Goal: Information Seeking & Learning: Learn about a topic

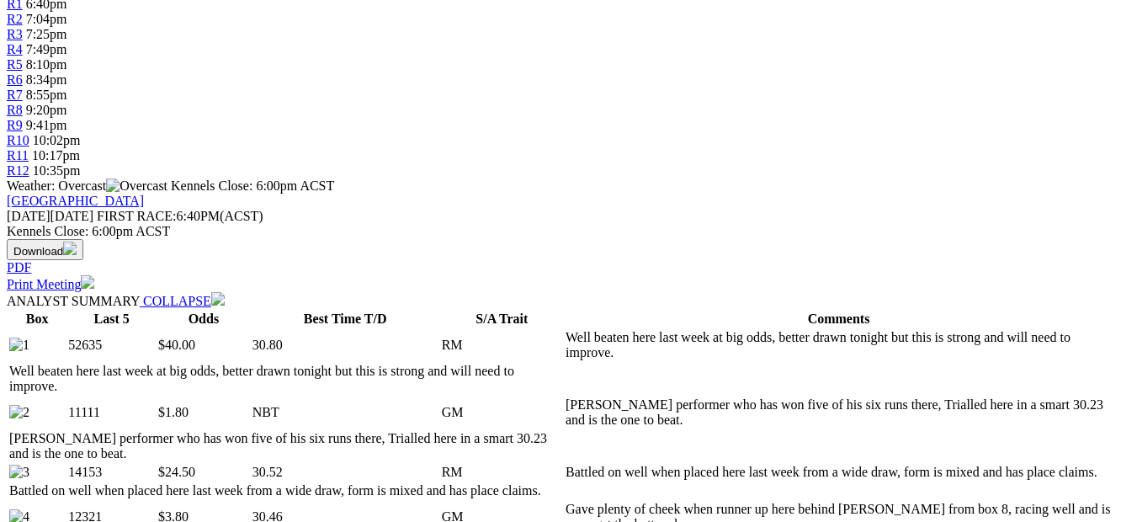
scroll to position [50, 0]
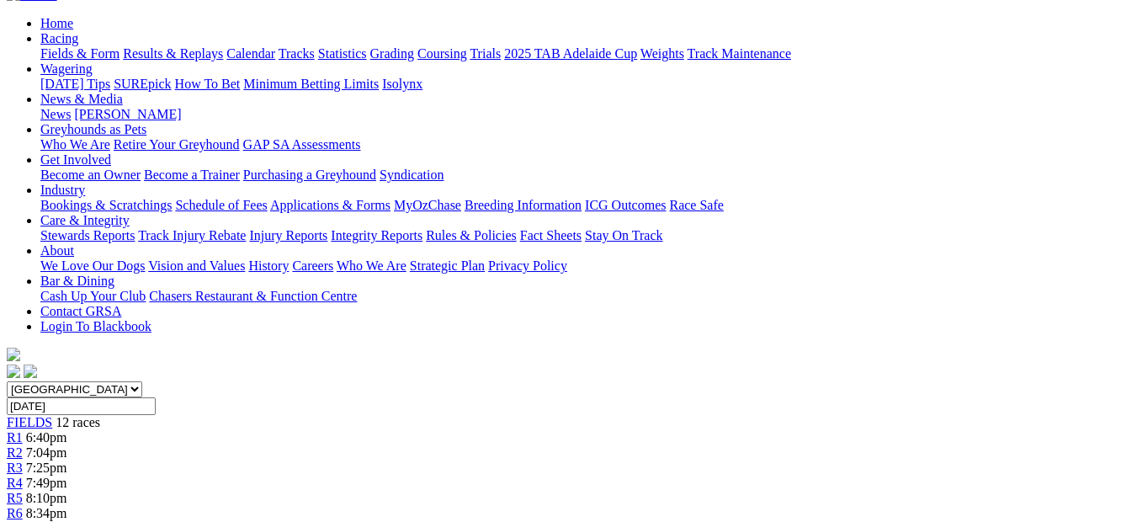
scroll to position [215, 0]
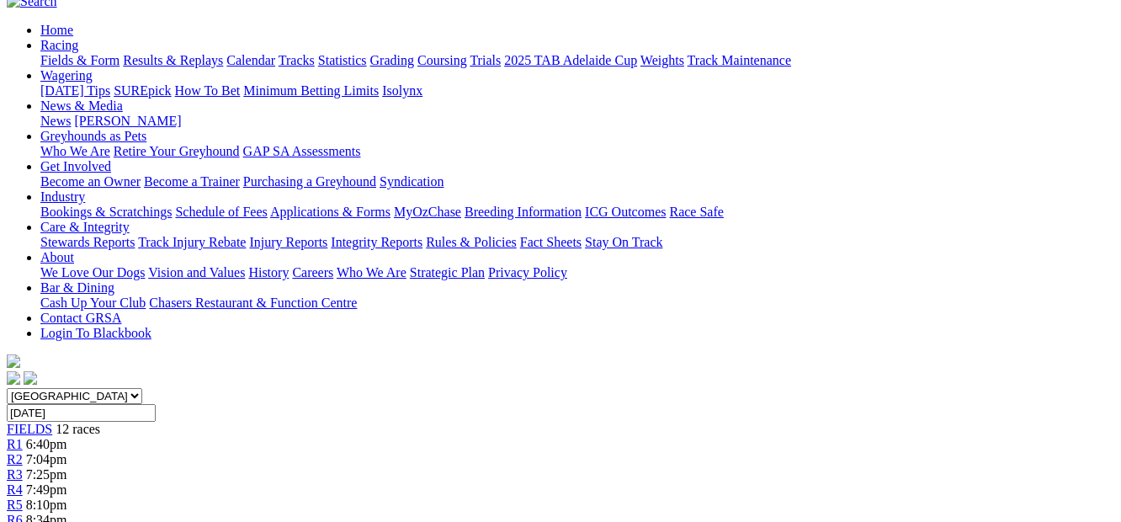
click at [67, 467] on span "7:25pm" at bounding box center [46, 474] width 41 height 14
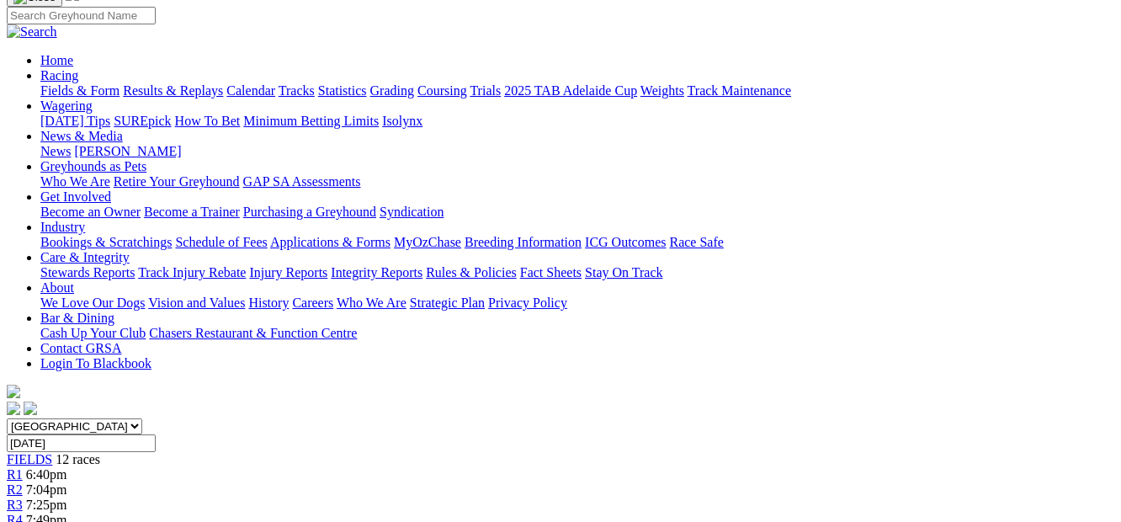
scroll to position [178, 0]
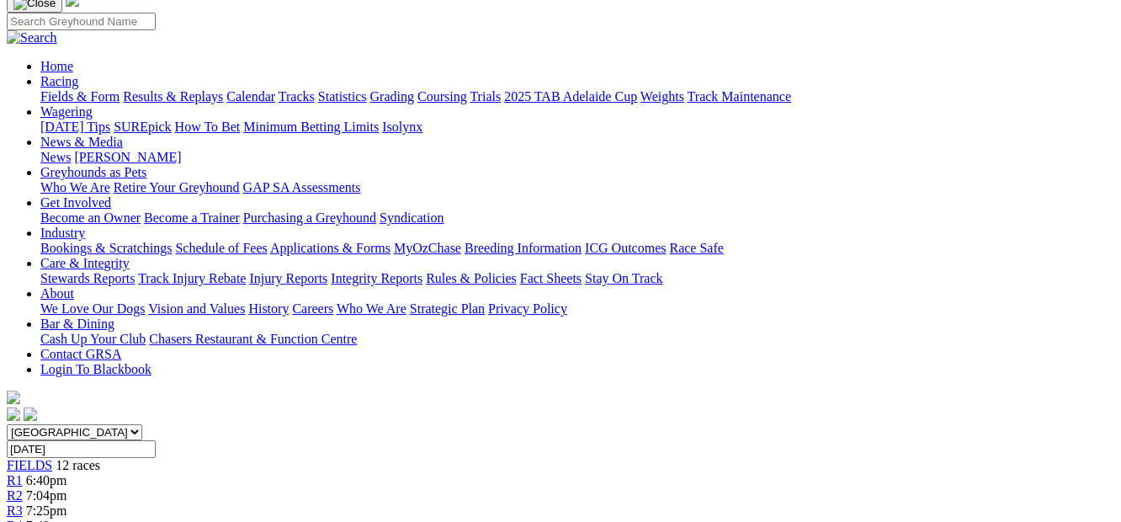
click at [23, 518] on link "R4" at bounding box center [15, 525] width 16 height 14
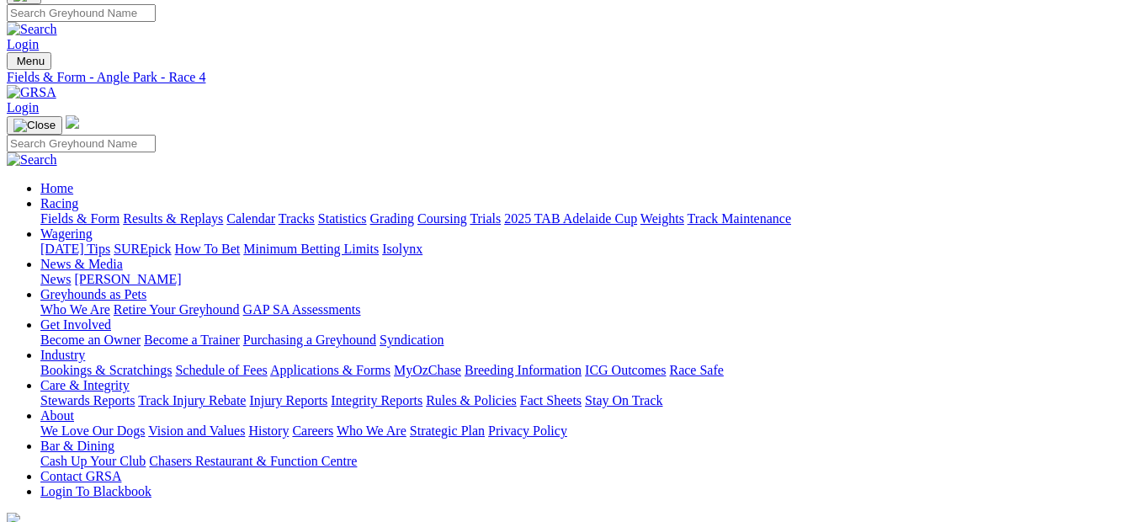
scroll to position [50, 0]
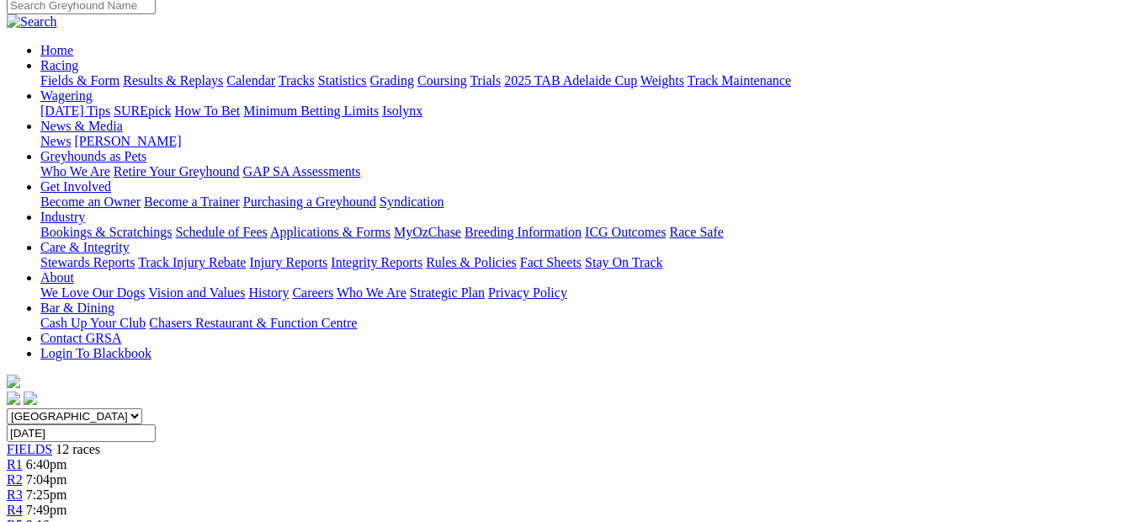
scroll to position [188, 0]
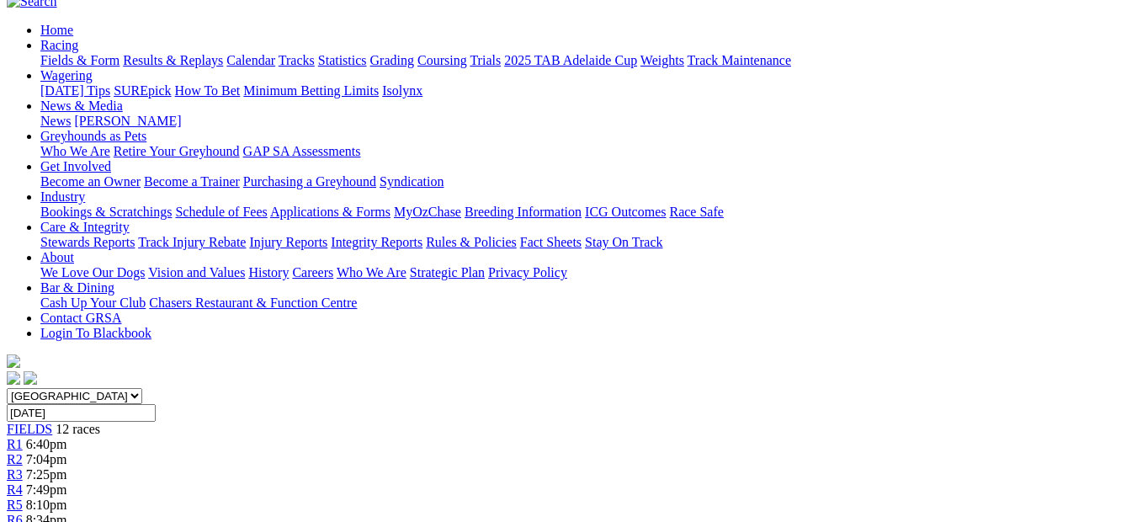
scroll to position [207, 0]
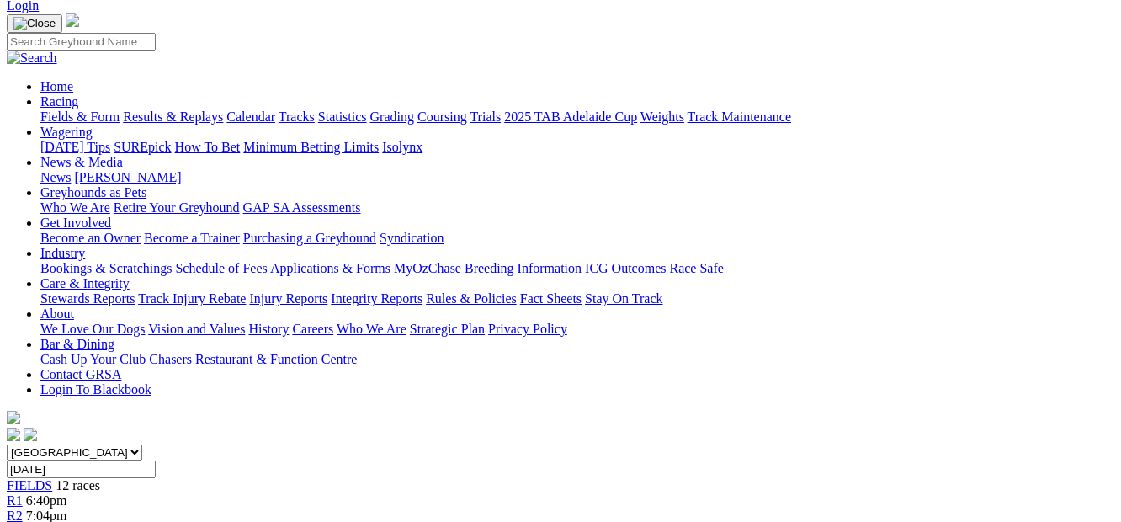
scroll to position [130, 0]
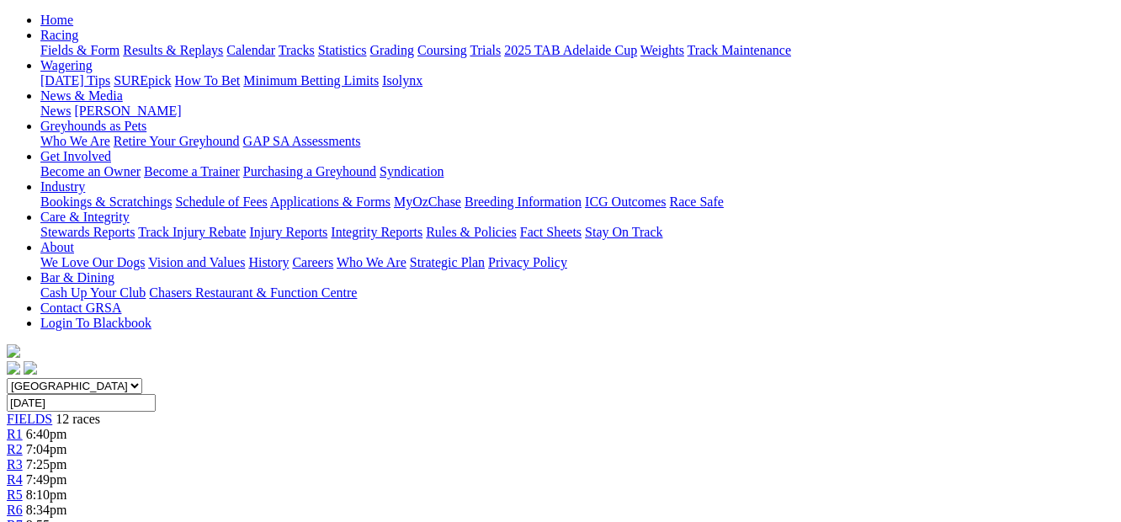
scroll to position [231, 0]
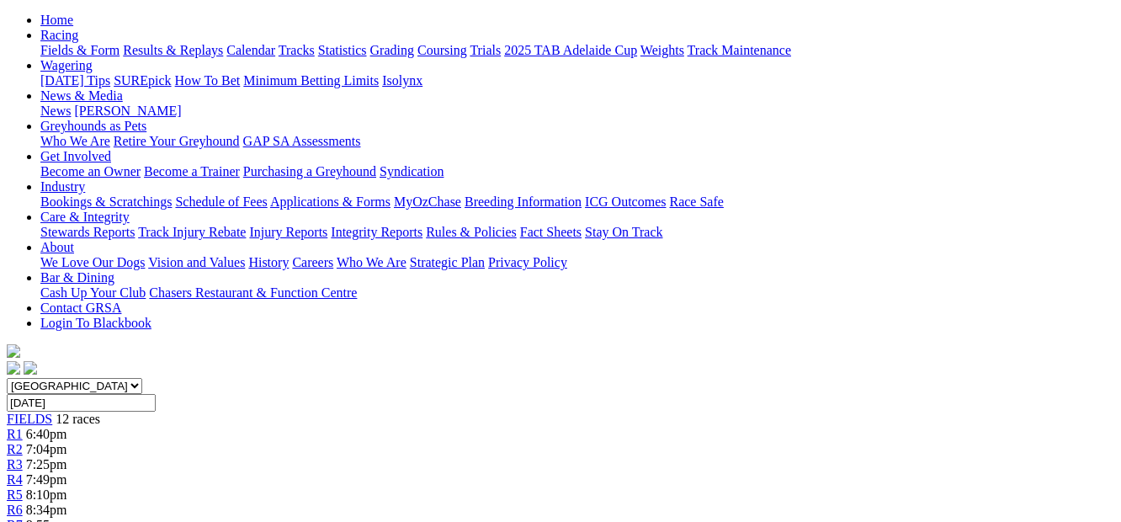
scroll to position [162, 0]
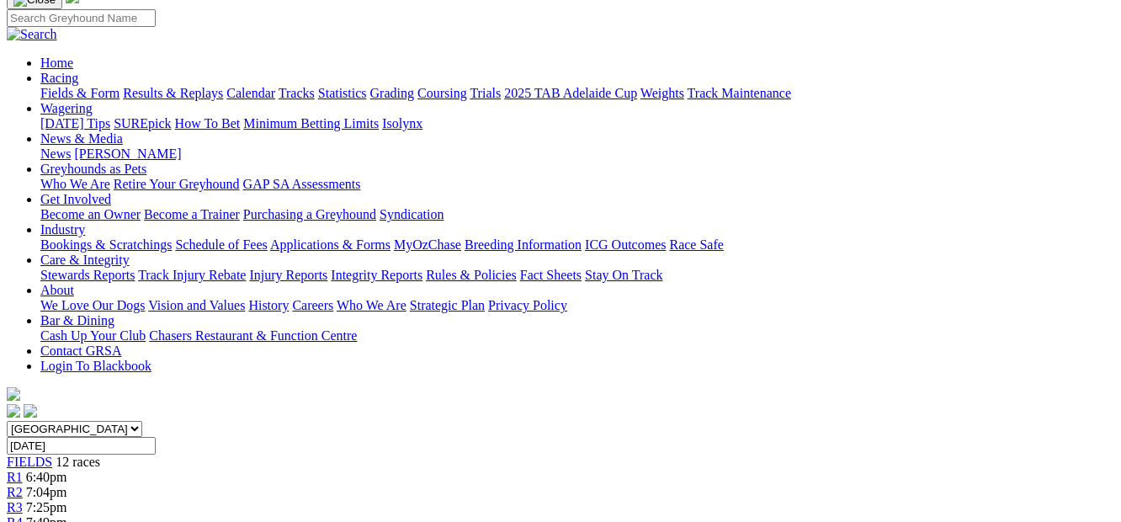
scroll to position [101, 0]
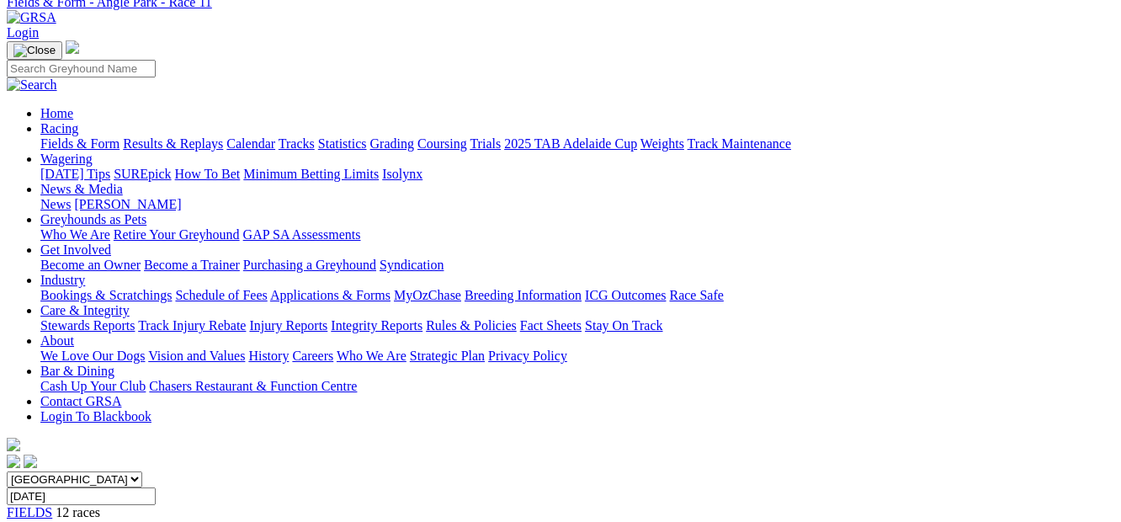
scroll to position [106, 0]
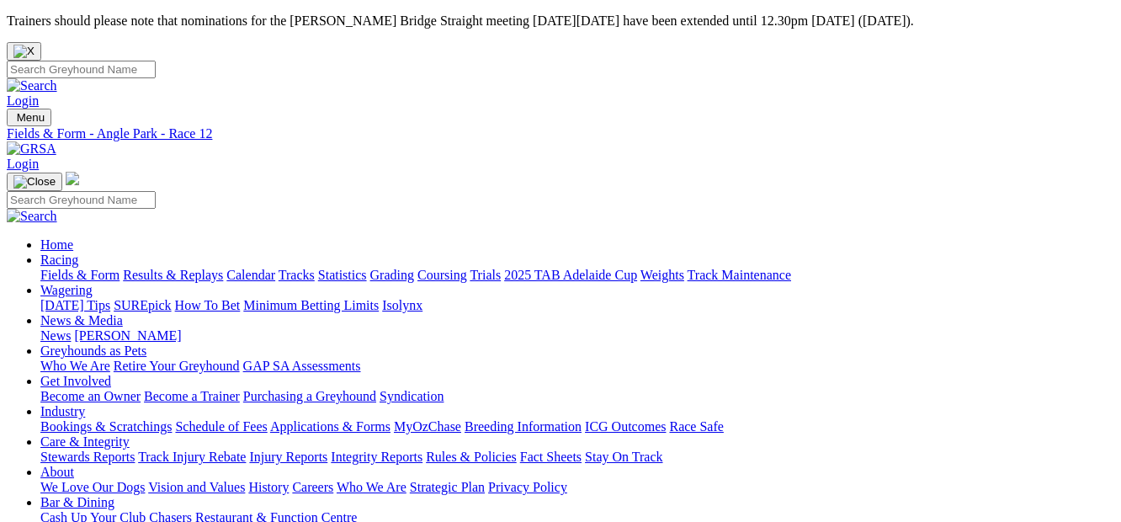
select select "QLD"
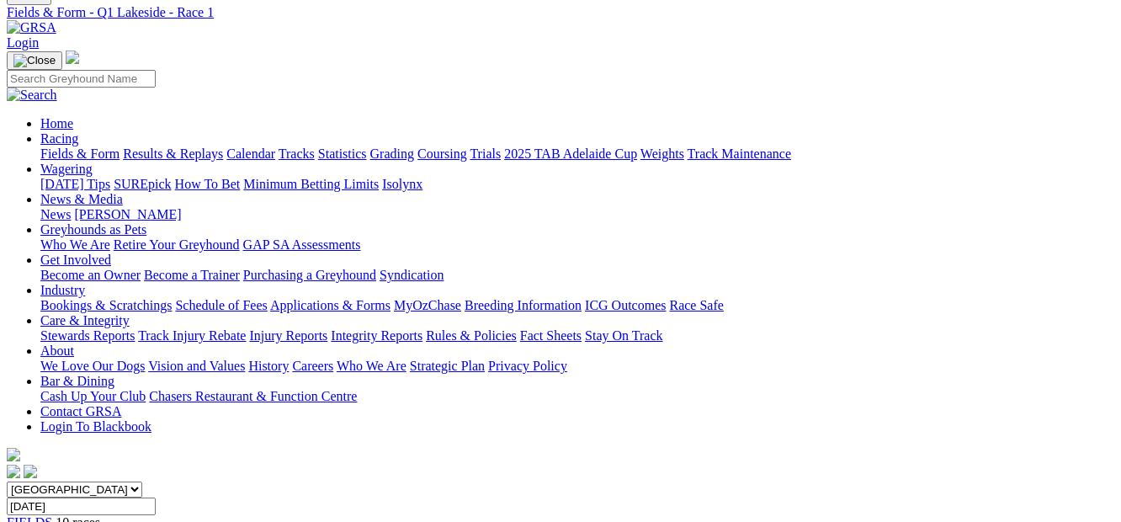
scroll to position [94, 0]
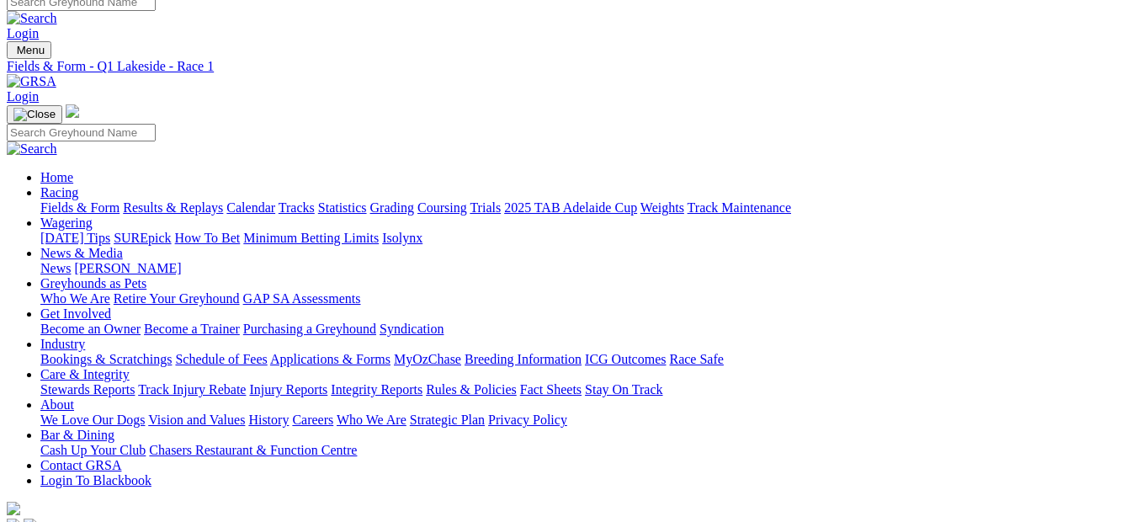
scroll to position [54, 0]
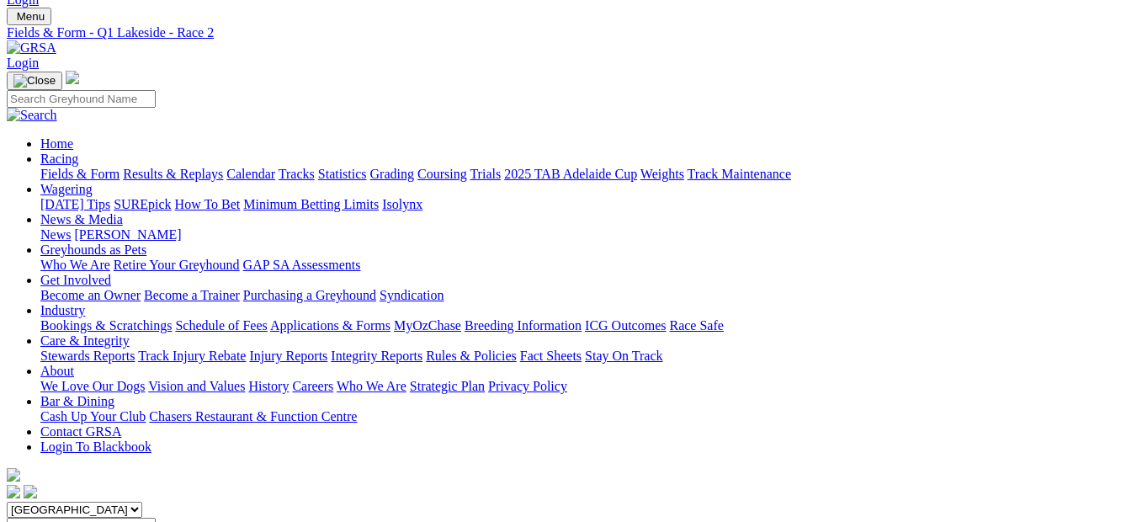
scroll to position [67, 0]
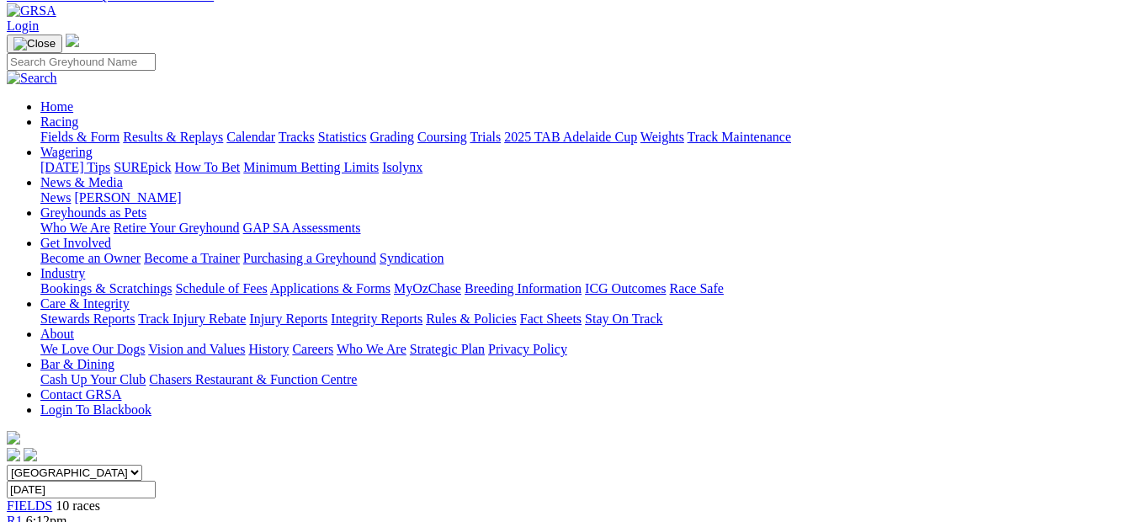
scroll to position [130, 0]
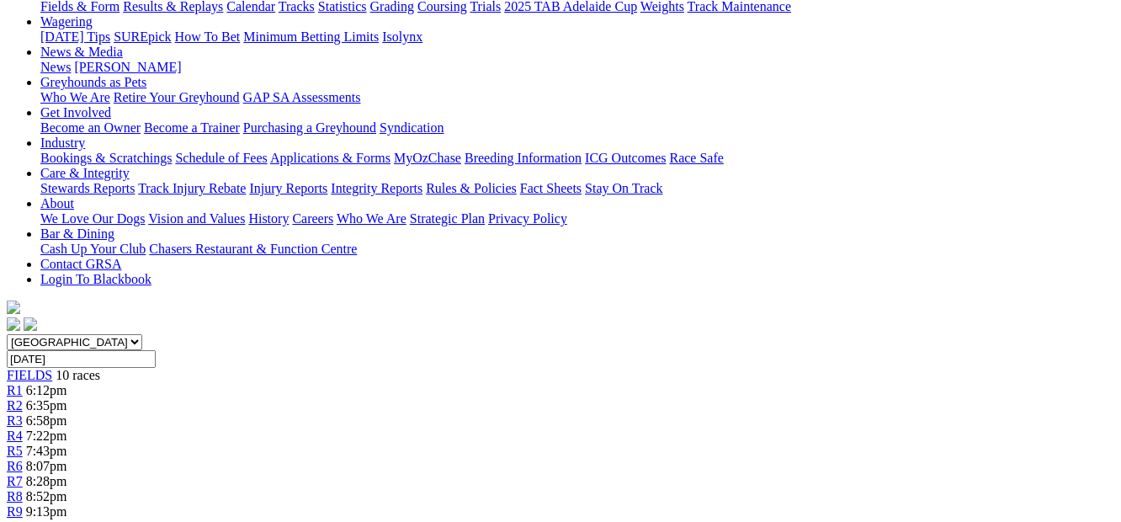
scroll to position [253, 0]
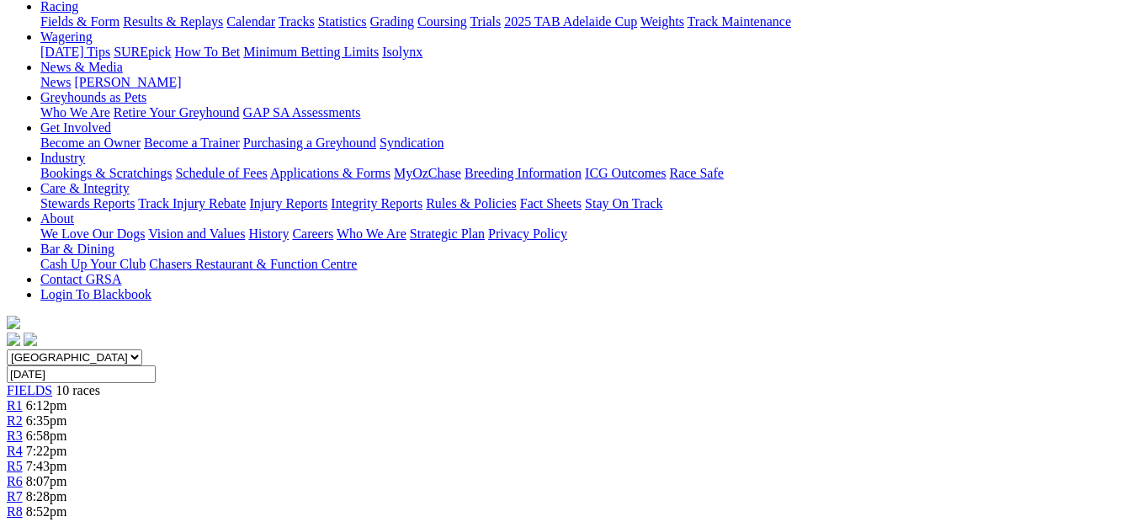
click at [67, 489] on span "8:28pm" at bounding box center [46, 496] width 41 height 14
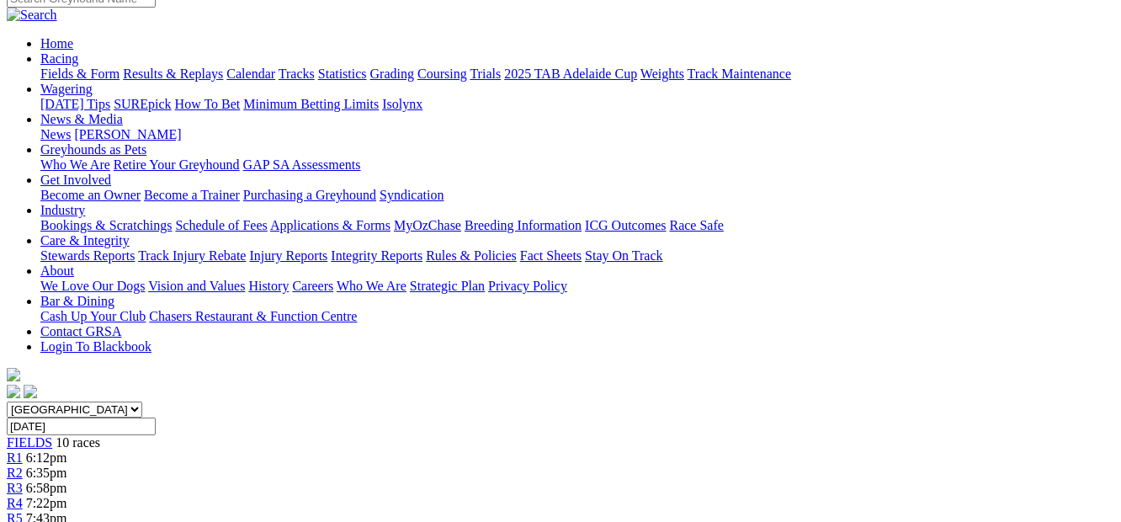
scroll to position [173, 0]
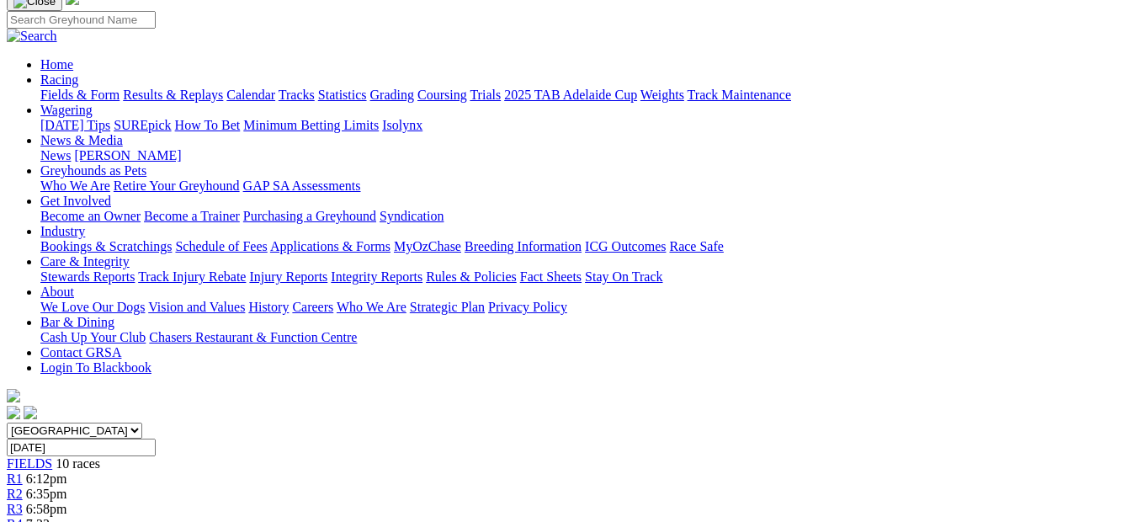
scroll to position [144, 0]
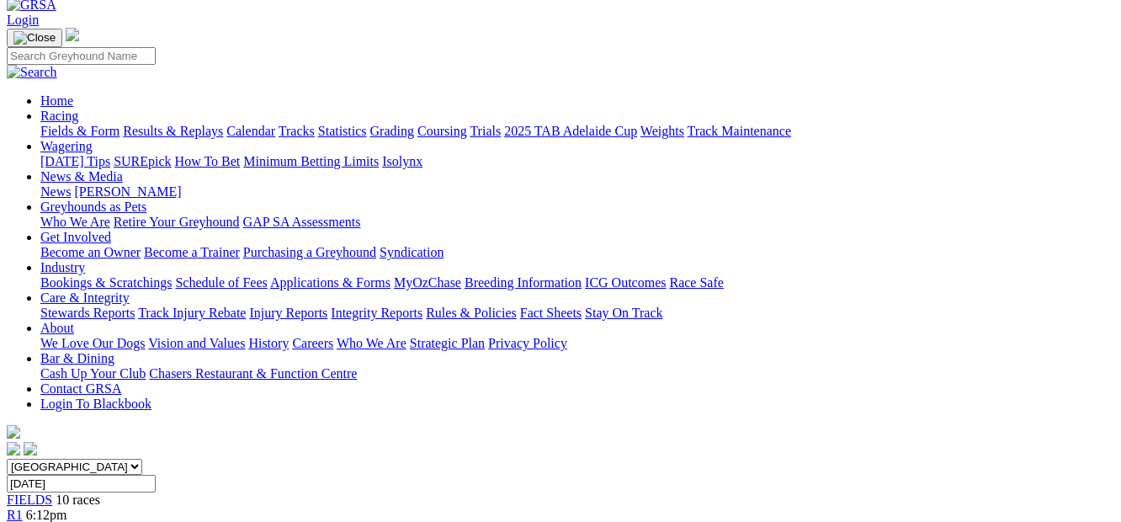
click at [142, 459] on select "South Australia New South Wales Northern Territory Queensland Tasmania Victoria…" at bounding box center [74, 467] width 135 height 16
select select "NSW"
click at [37, 459] on select "South Australia New South Wales Northern Territory Queensland Tasmania Victoria…" at bounding box center [74, 467] width 135 height 16
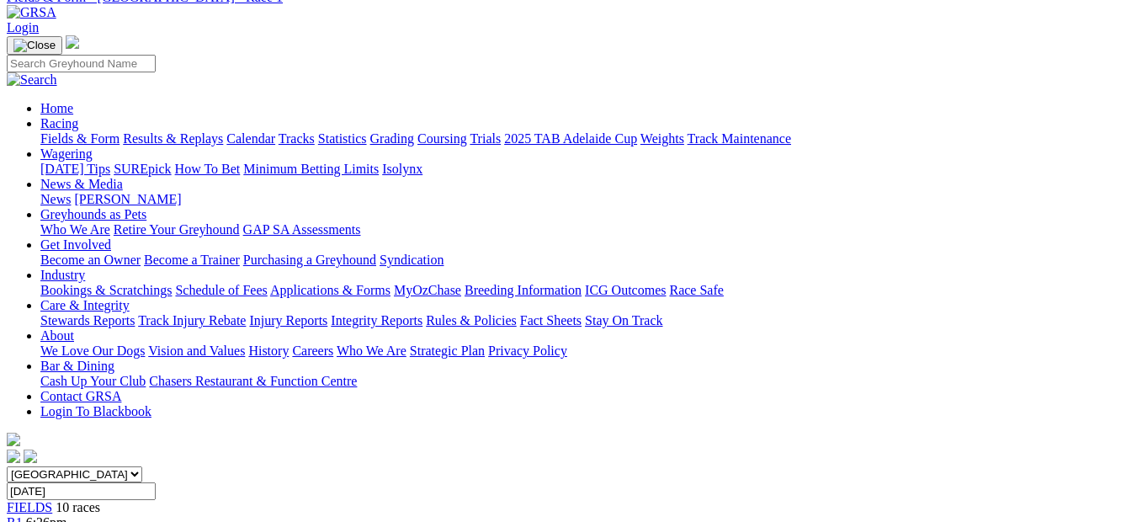
scroll to position [62, 0]
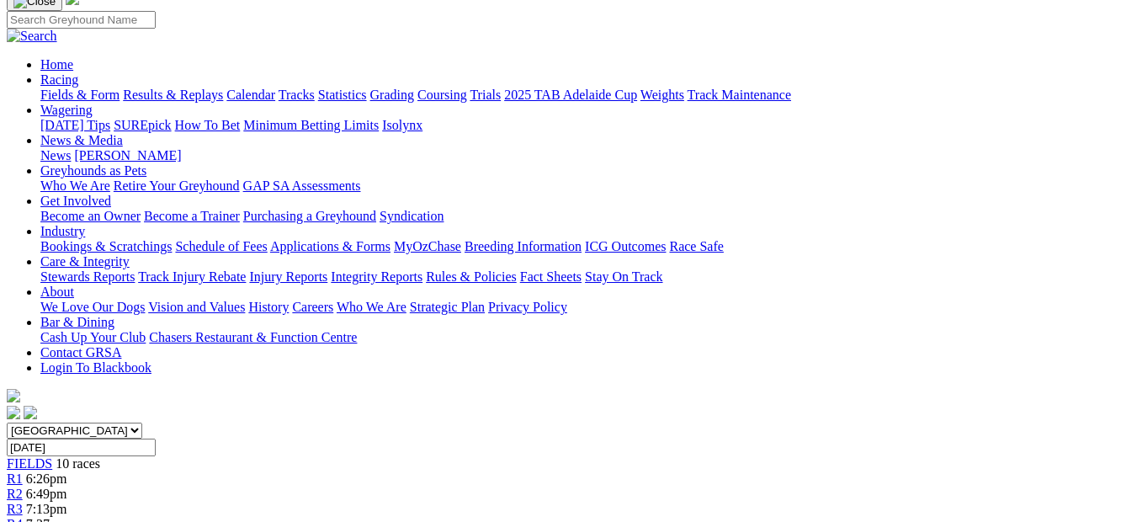
scroll to position [158, 0]
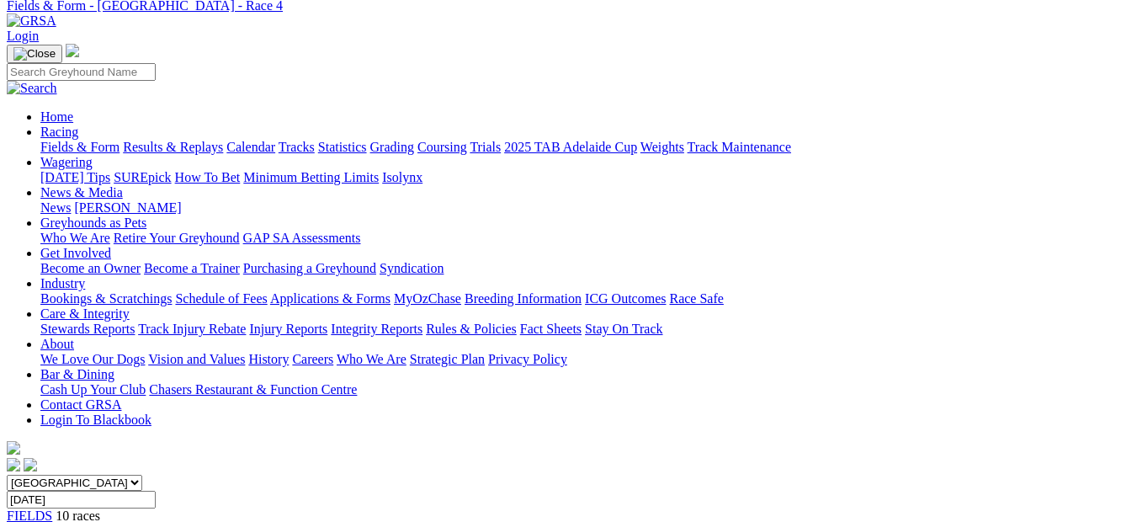
scroll to position [94, 0]
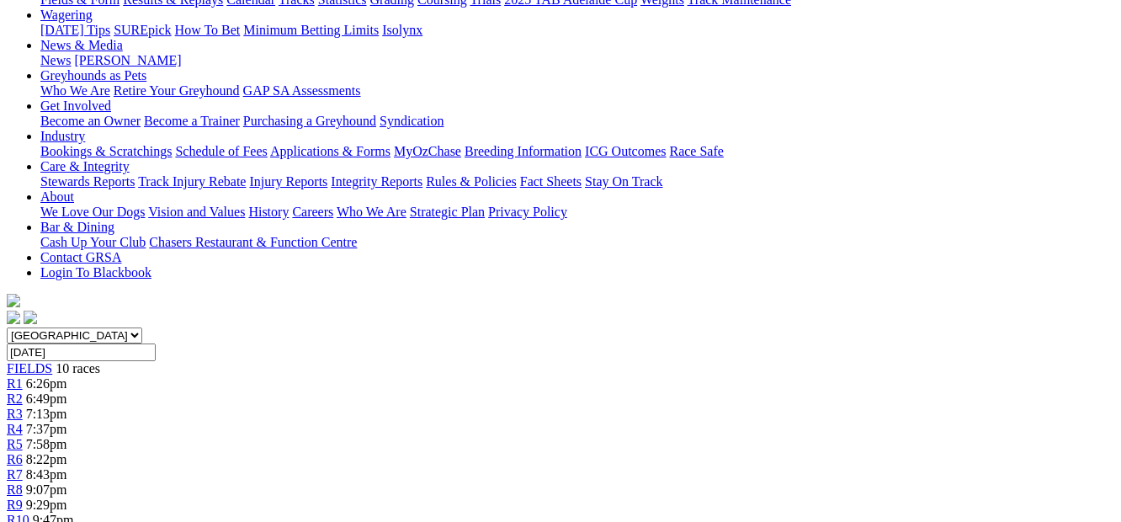
scroll to position [257, 0]
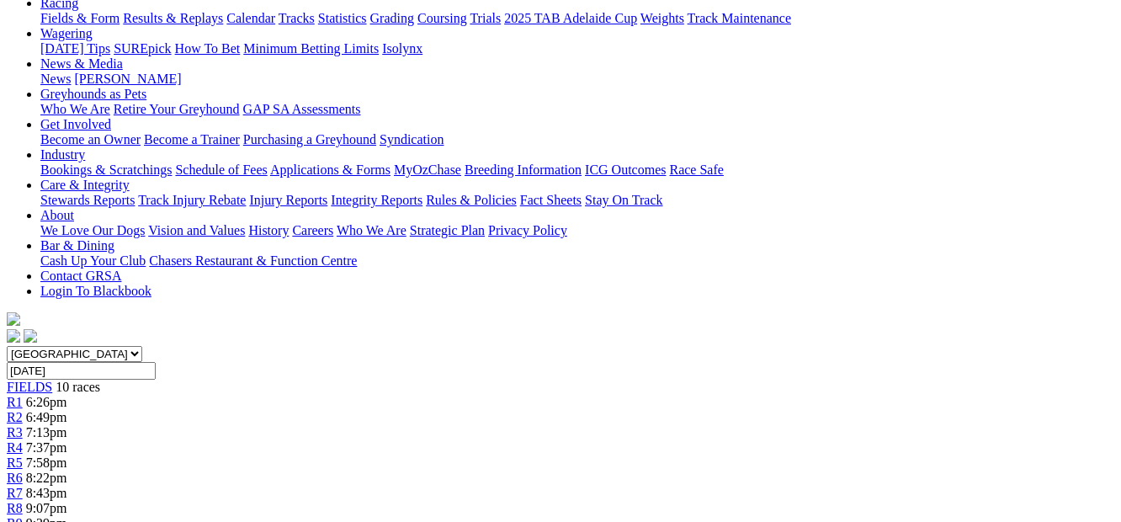
click at [67, 470] on span "8:22pm" at bounding box center [46, 477] width 41 height 14
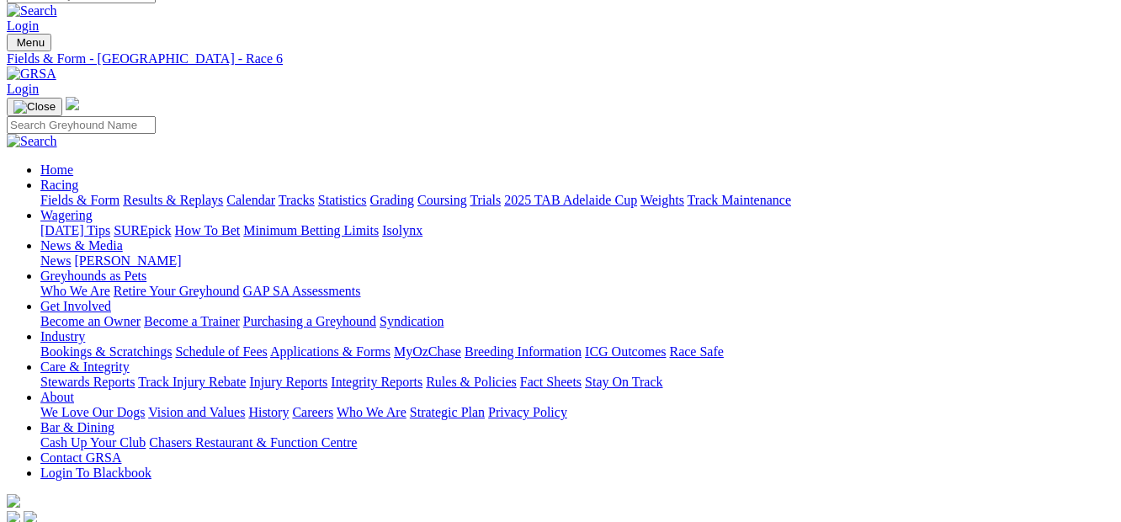
scroll to position [69, 0]
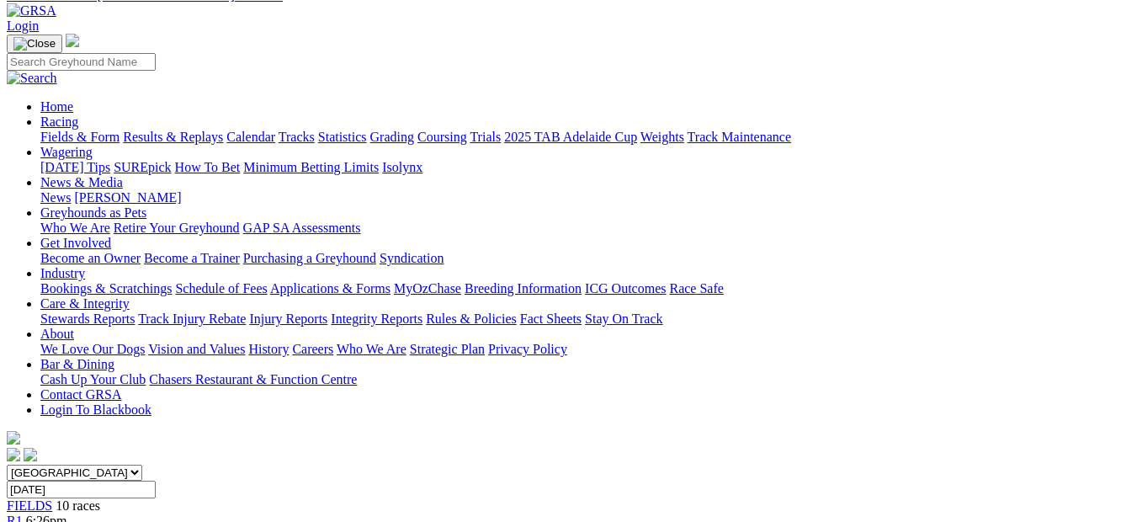
scroll to position [58, 0]
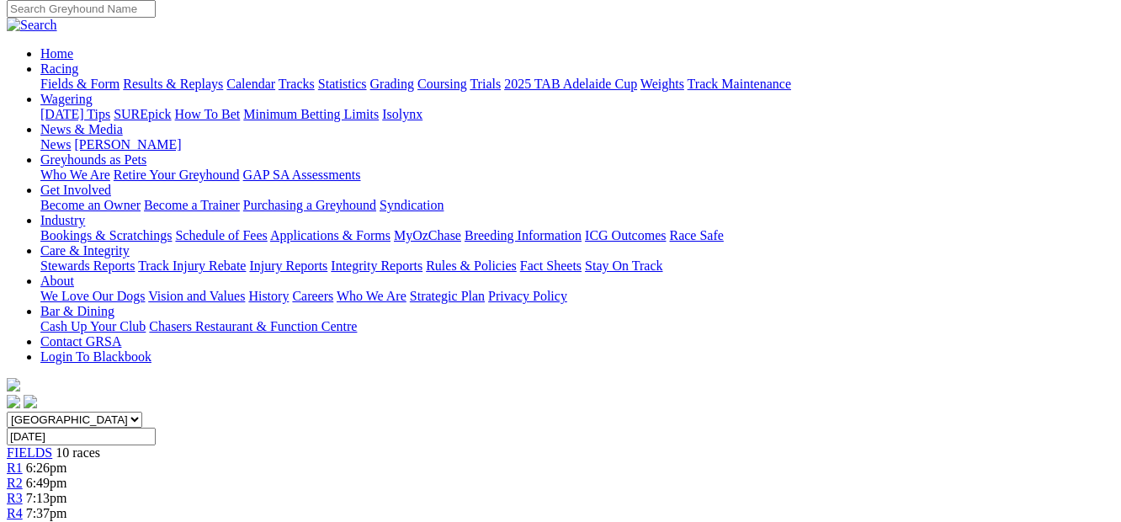
scroll to position [179, 0]
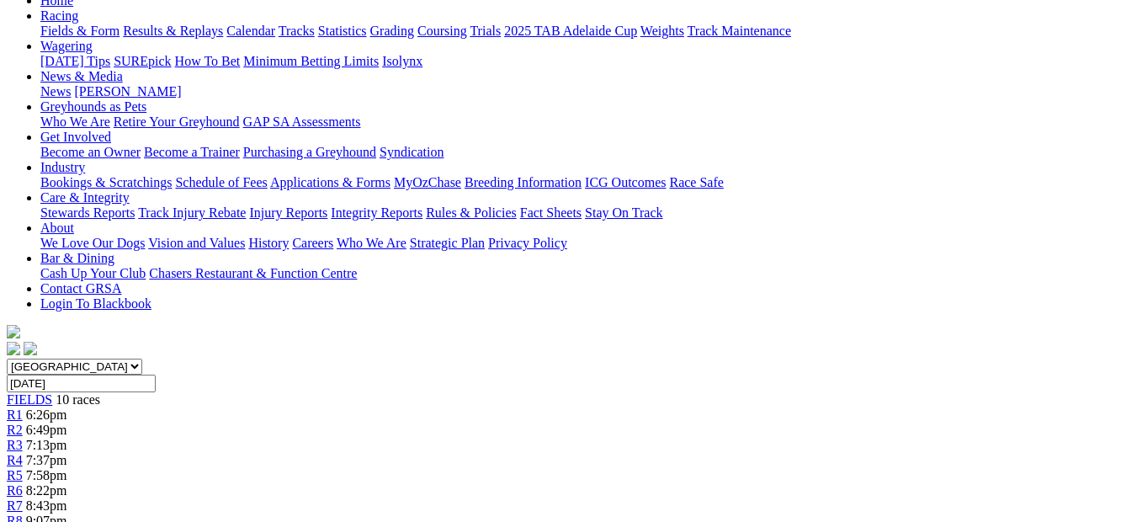
scroll to position [194, 0]
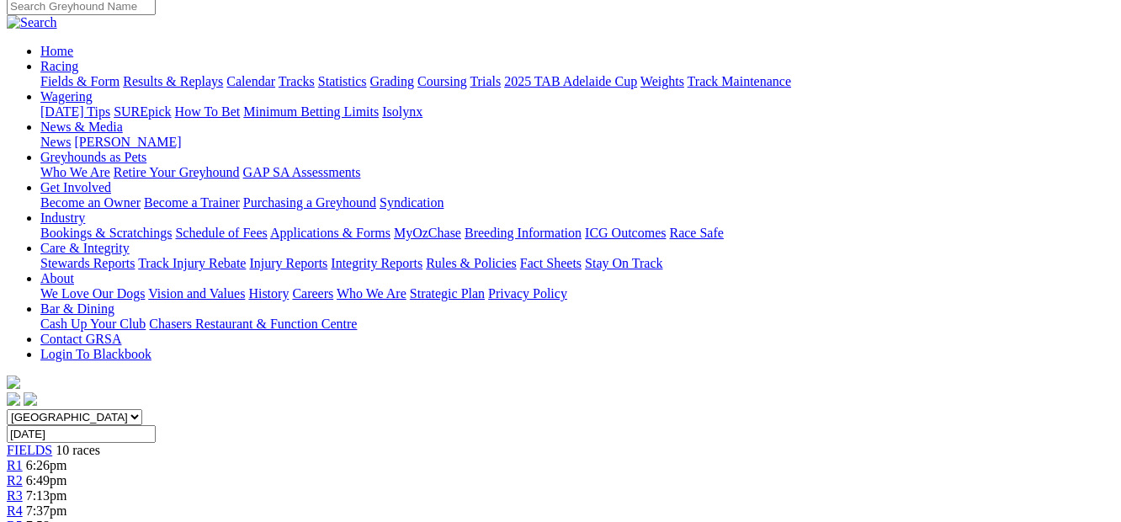
click at [142, 409] on select "South Australia New South Wales Northern Territory Queensland Tasmania Victoria…" at bounding box center [74, 417] width 135 height 16
select select "VIC"
click at [37, 409] on select "South Australia New South Wales Northern Territory Queensland Tasmania Victoria…" at bounding box center [74, 417] width 135 height 16
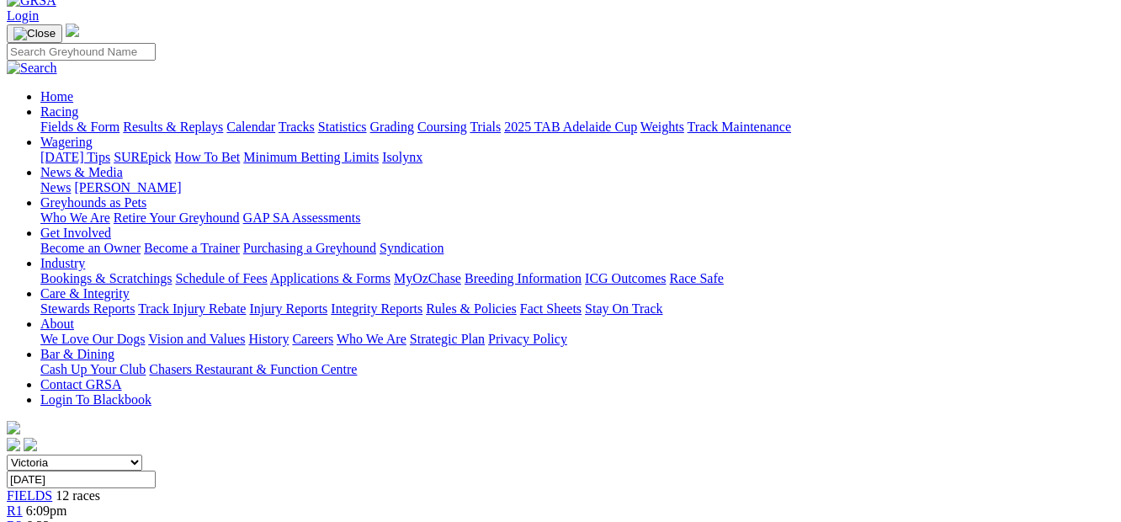
scroll to position [141, 0]
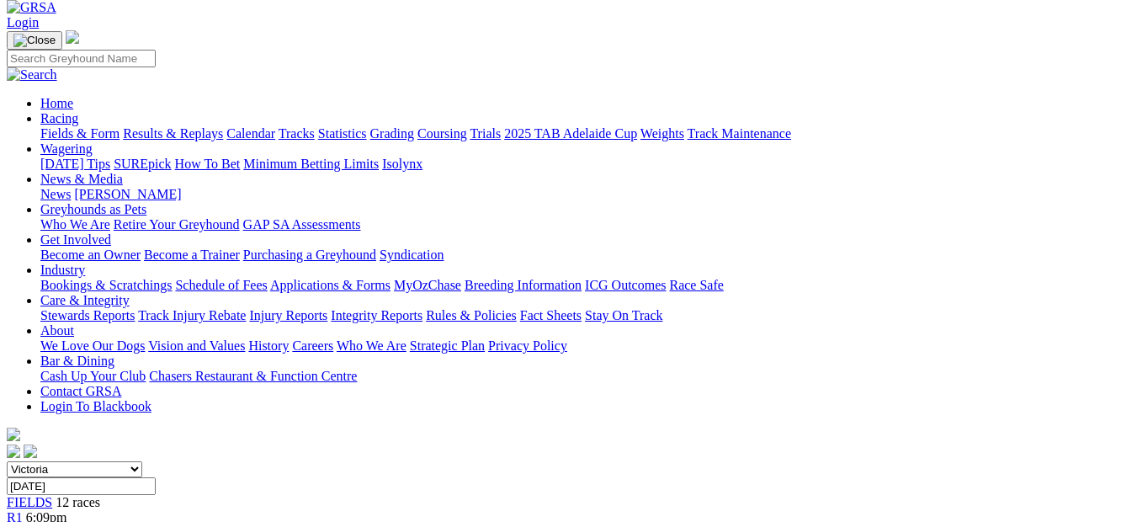
click at [23, 521] on span "R2" at bounding box center [15, 532] width 16 height 14
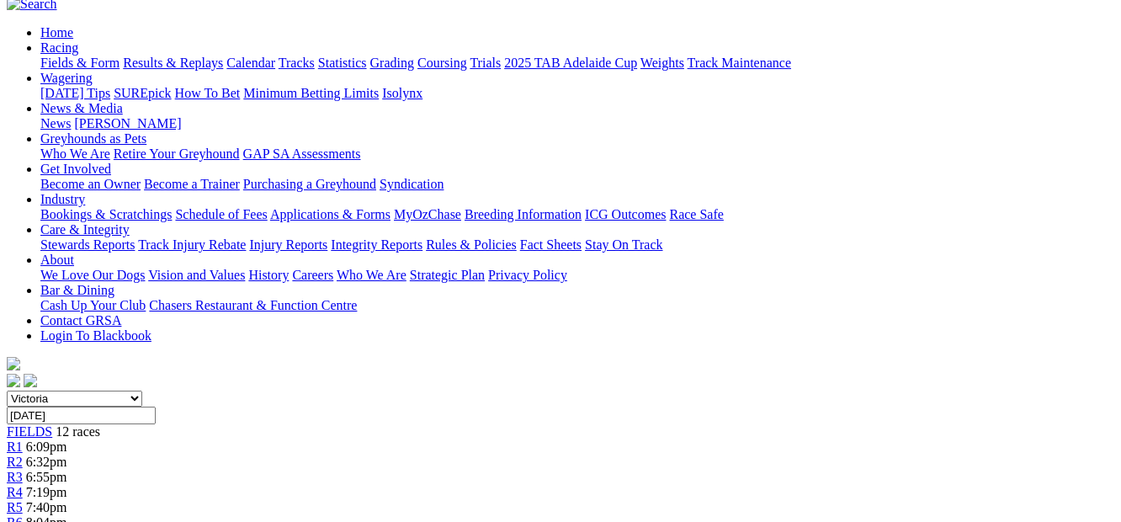
scroll to position [63, 0]
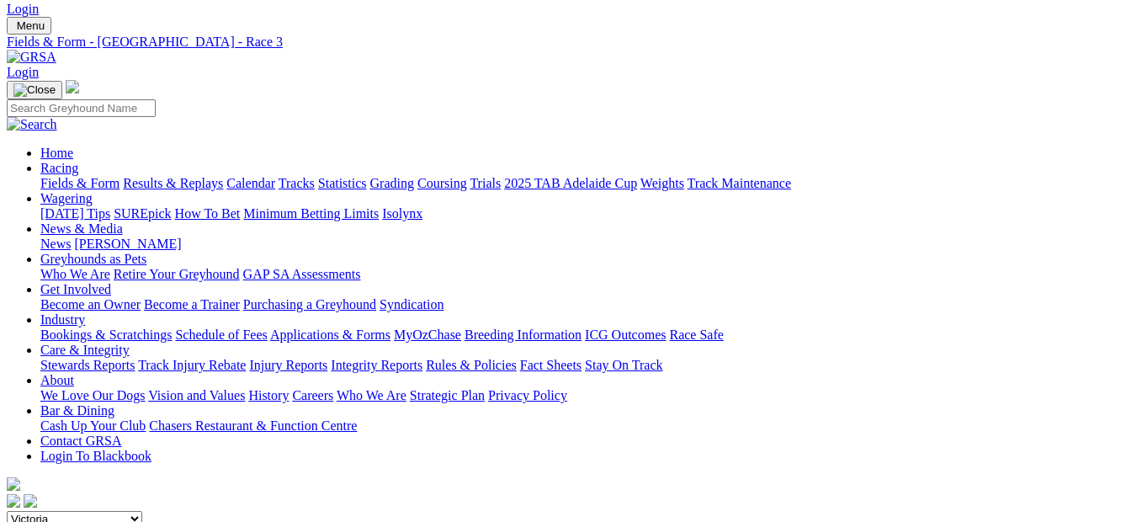
scroll to position [56, 0]
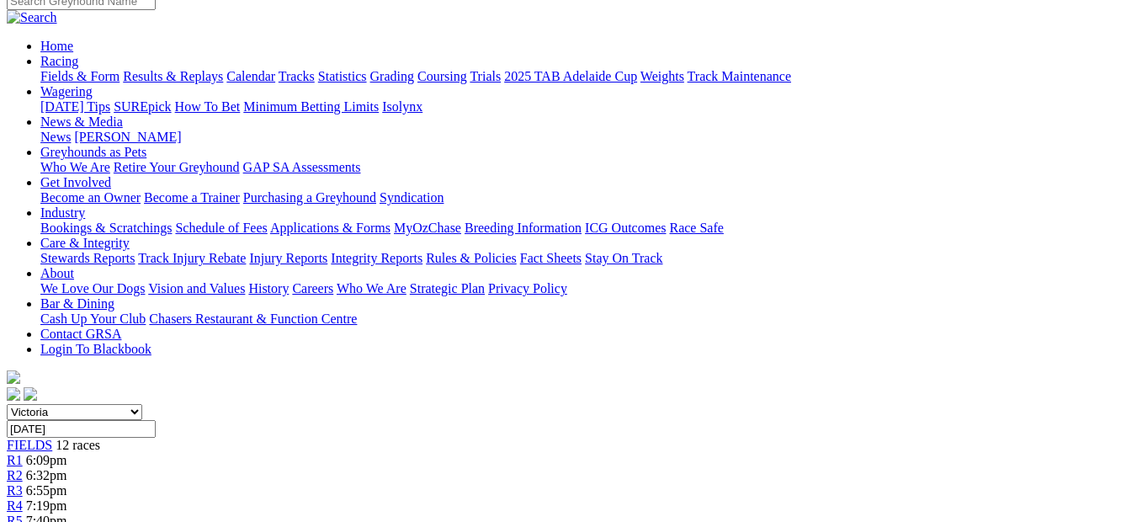
scroll to position [186, 0]
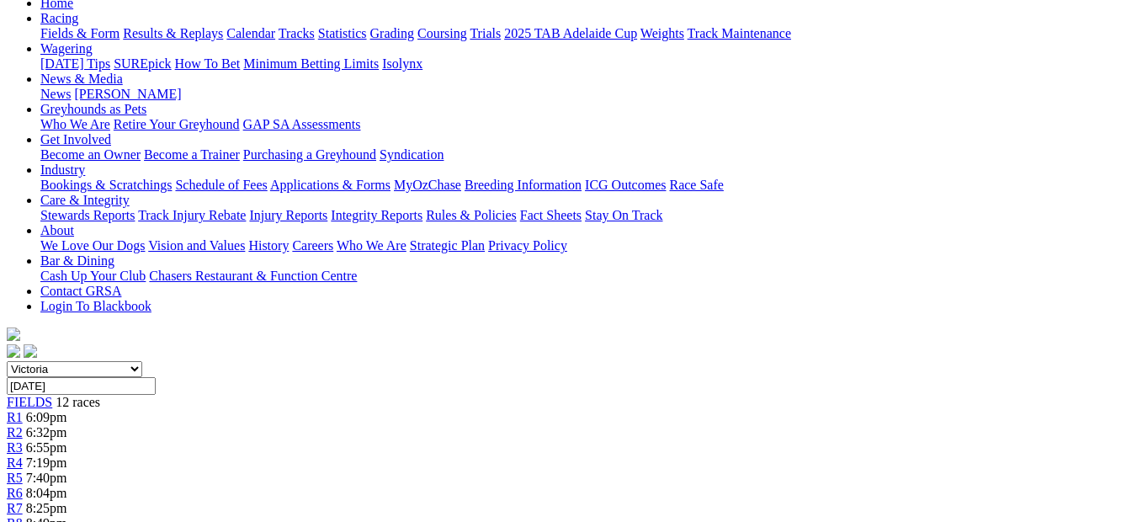
scroll to position [230, 0]
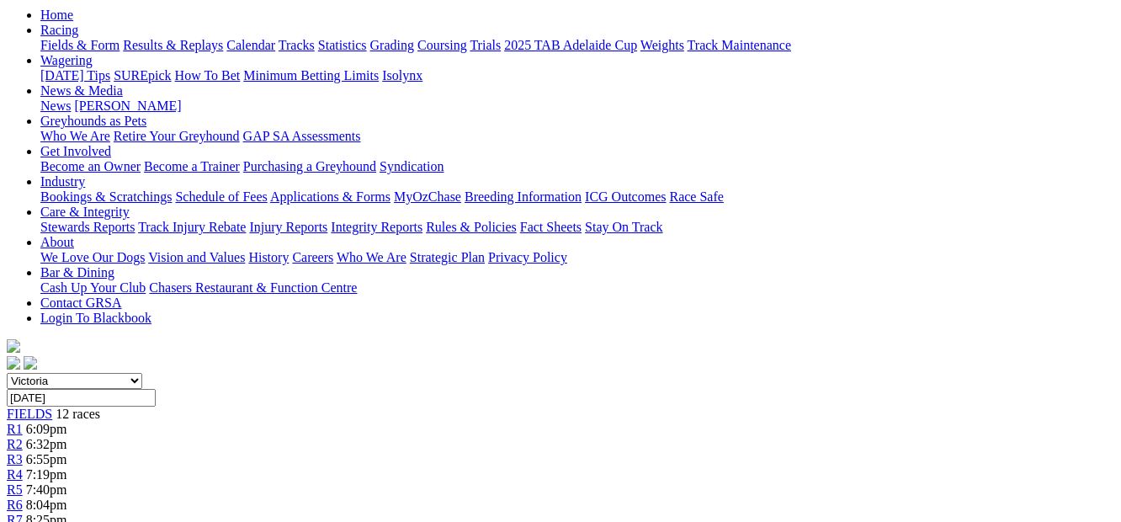
click at [562, 497] on div "R6 8:04pm" at bounding box center [560, 504] width 1107 height 15
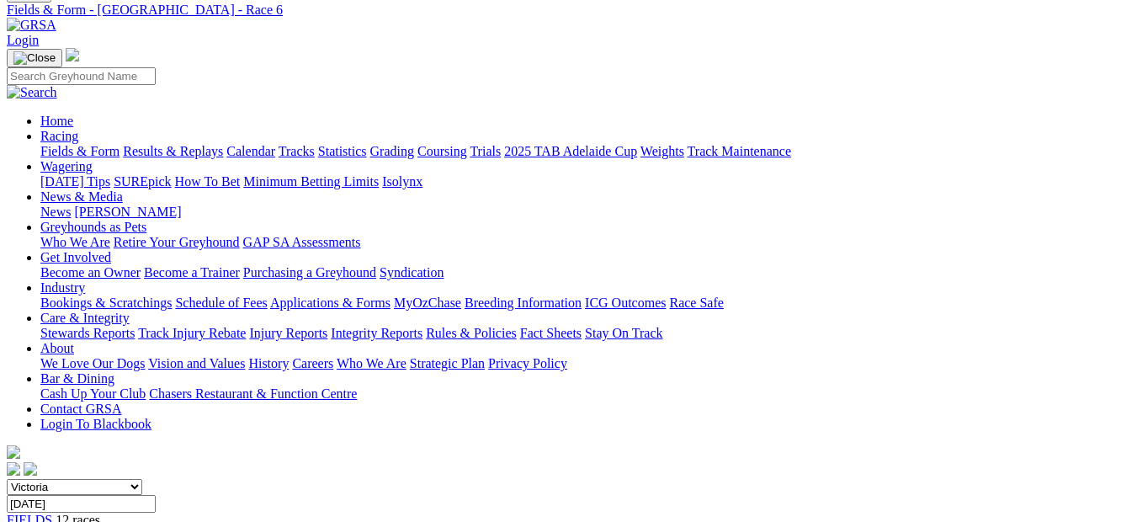
scroll to position [81, 0]
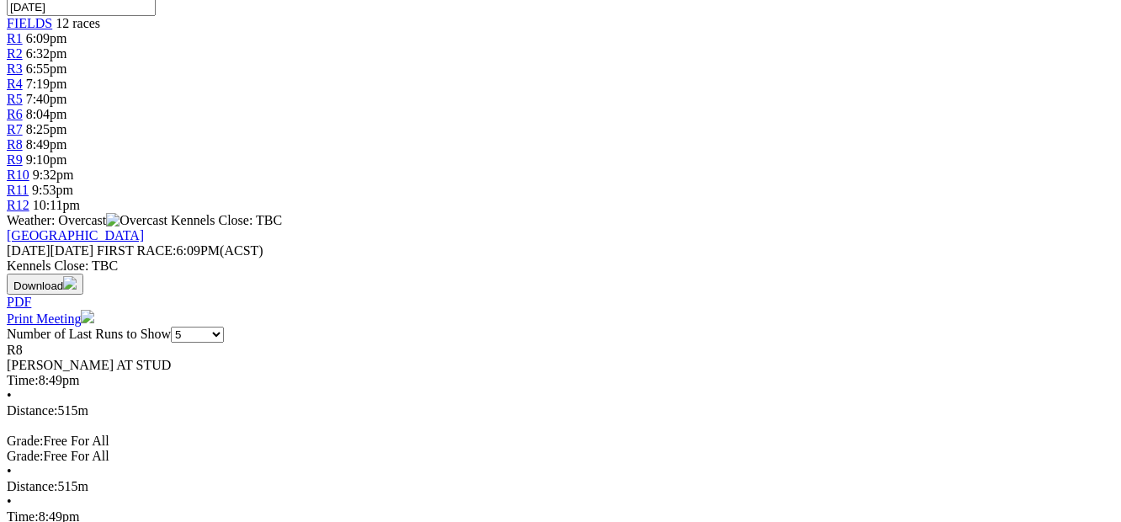
scroll to position [608, 0]
